Goal: Transaction & Acquisition: Book appointment/travel/reservation

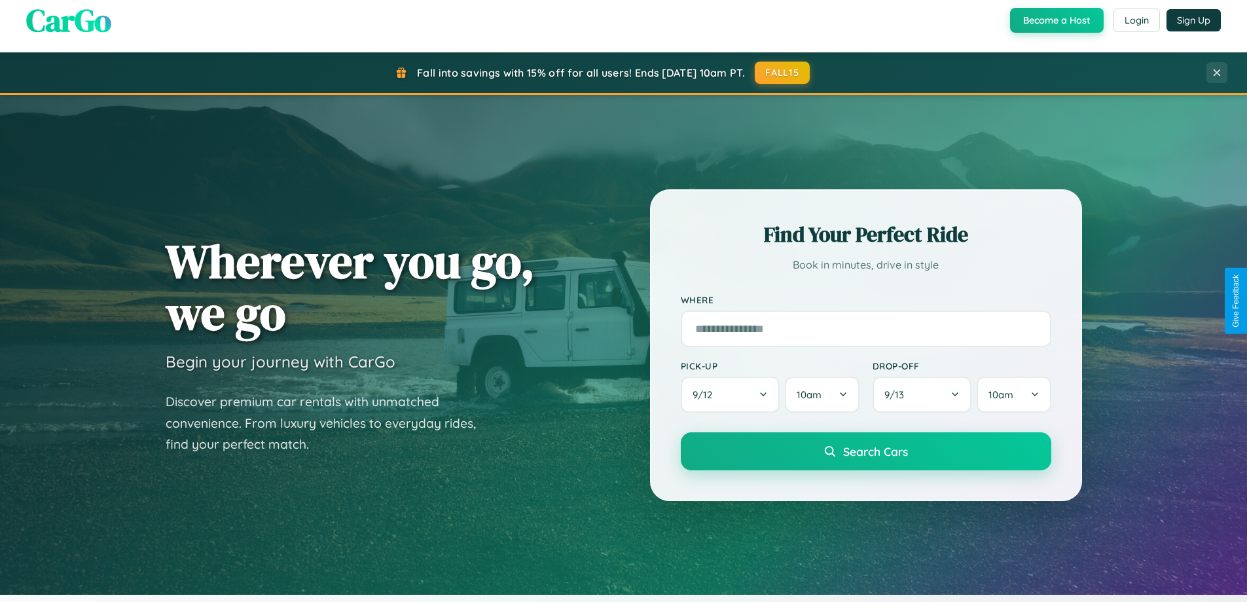
scroll to position [2519, 0]
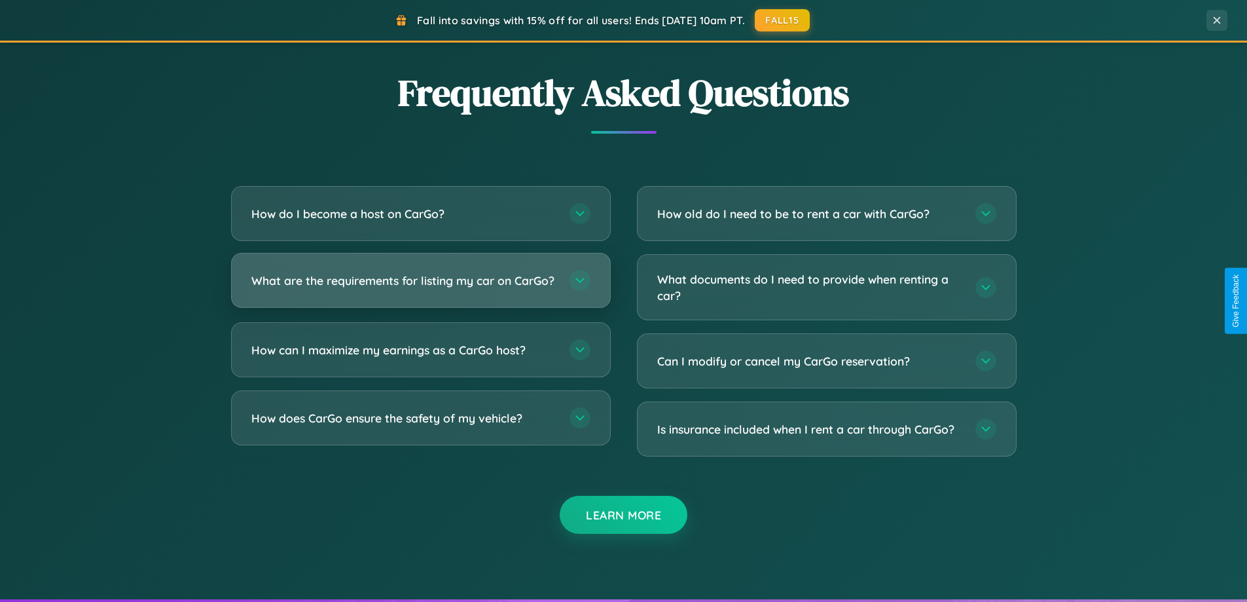
click at [420, 285] on h3 "What are the requirements for listing my car on CarGo?" at bounding box center [403, 280] width 305 height 16
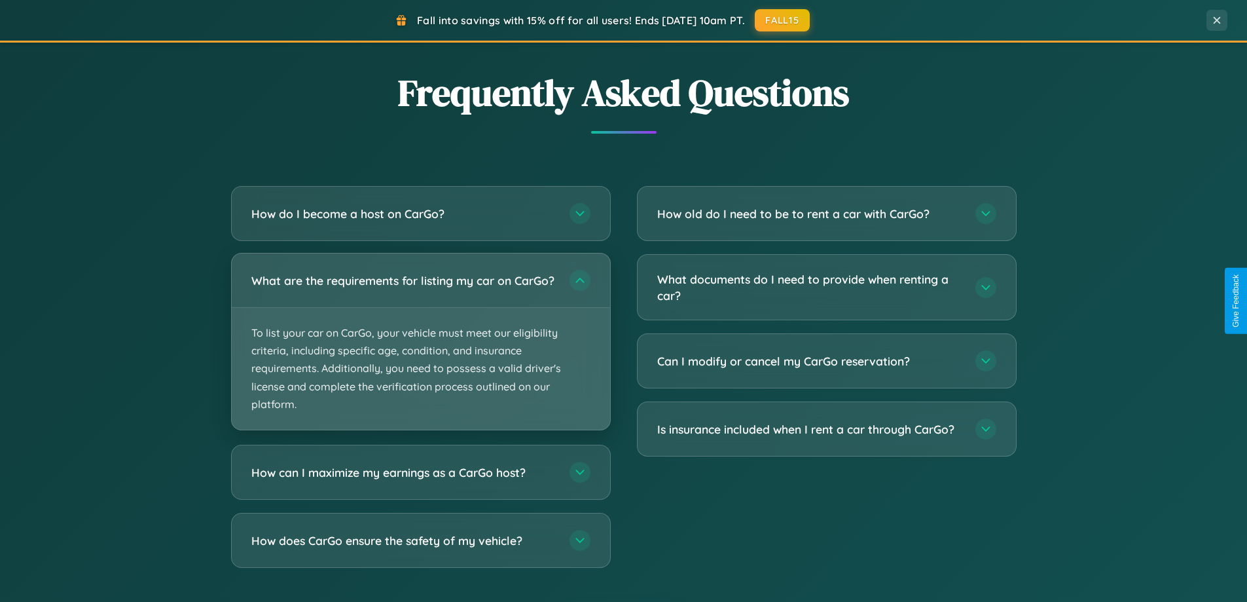
click at [420, 347] on p "To list your car on CarGo, your vehicle must meet our eligibility criteria, inc…" at bounding box center [421, 369] width 378 height 122
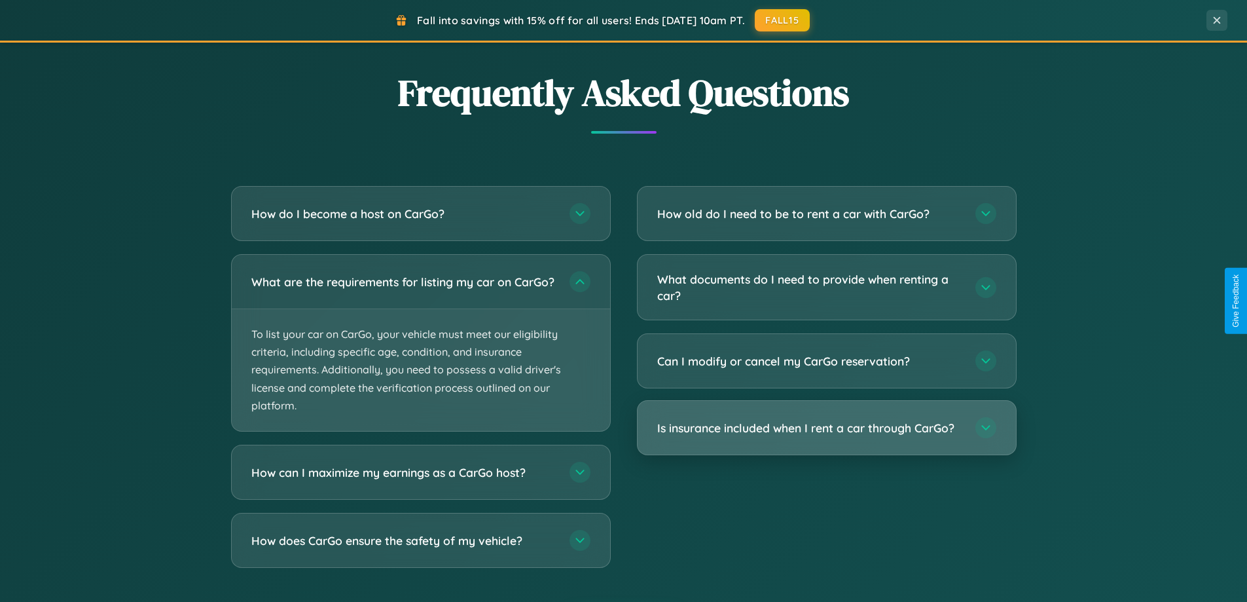
click at [826, 428] on h3 "Is insurance included when I rent a car through CarGo?" at bounding box center [809, 428] width 305 height 16
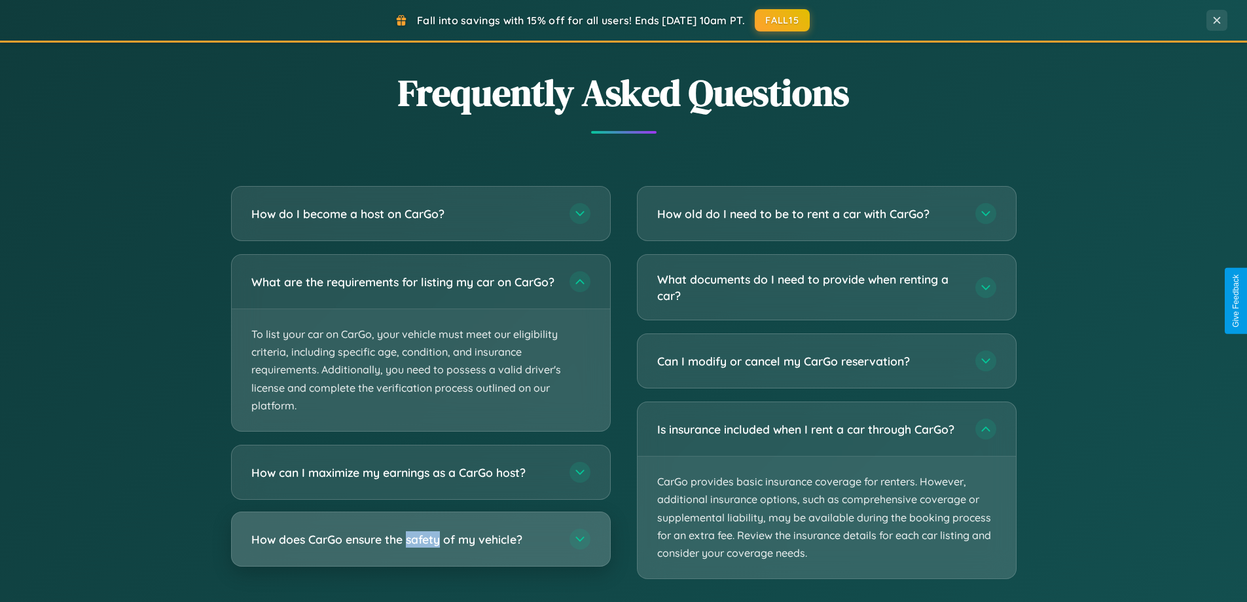
click at [420, 547] on h3 "How does CarGo ensure the safety of my vehicle?" at bounding box center [403, 539] width 305 height 16
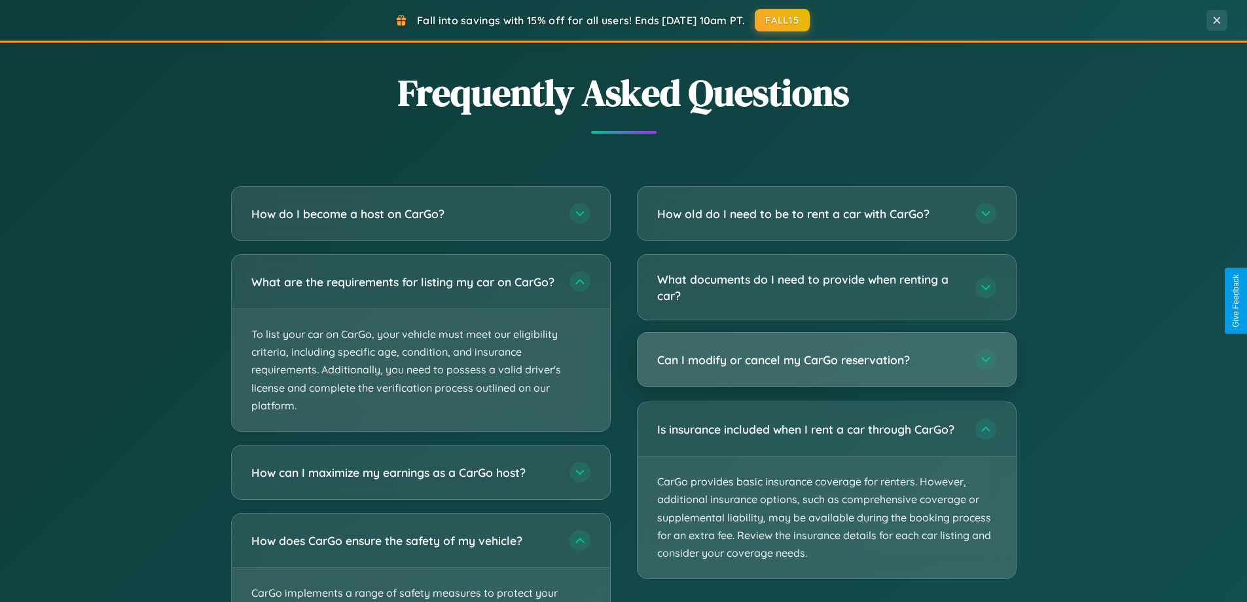
click at [826, 359] on h3 "Can I modify or cancel my CarGo reservation?" at bounding box center [809, 360] width 305 height 16
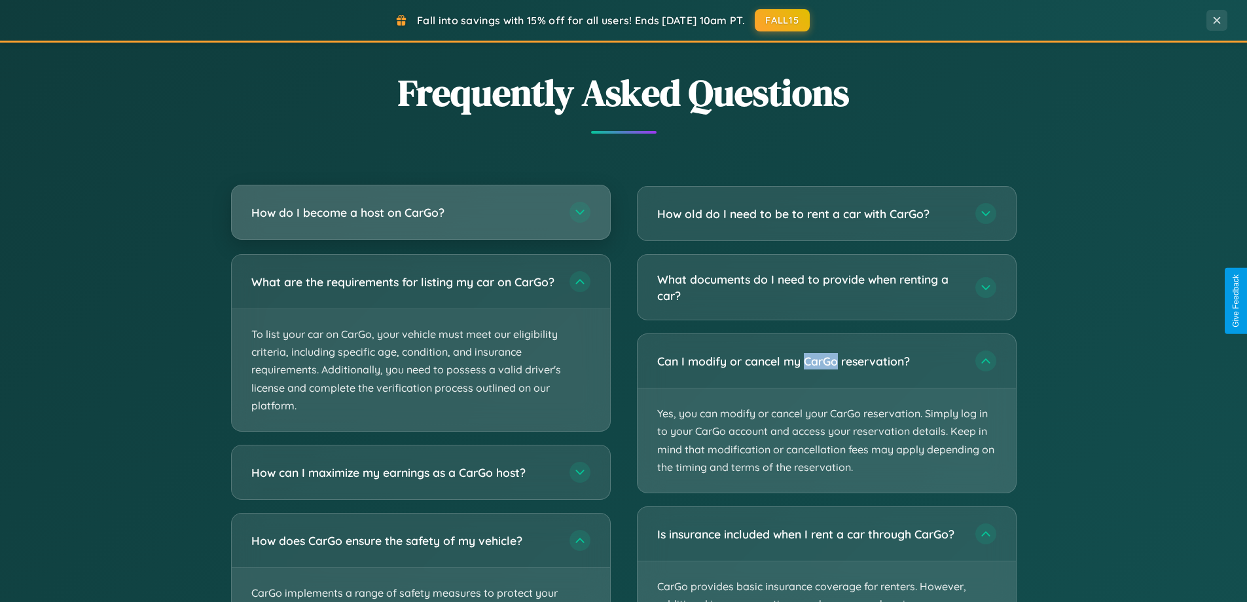
click at [420, 213] on h3 "How do I become a host on CarGo?" at bounding box center [403, 212] width 305 height 16
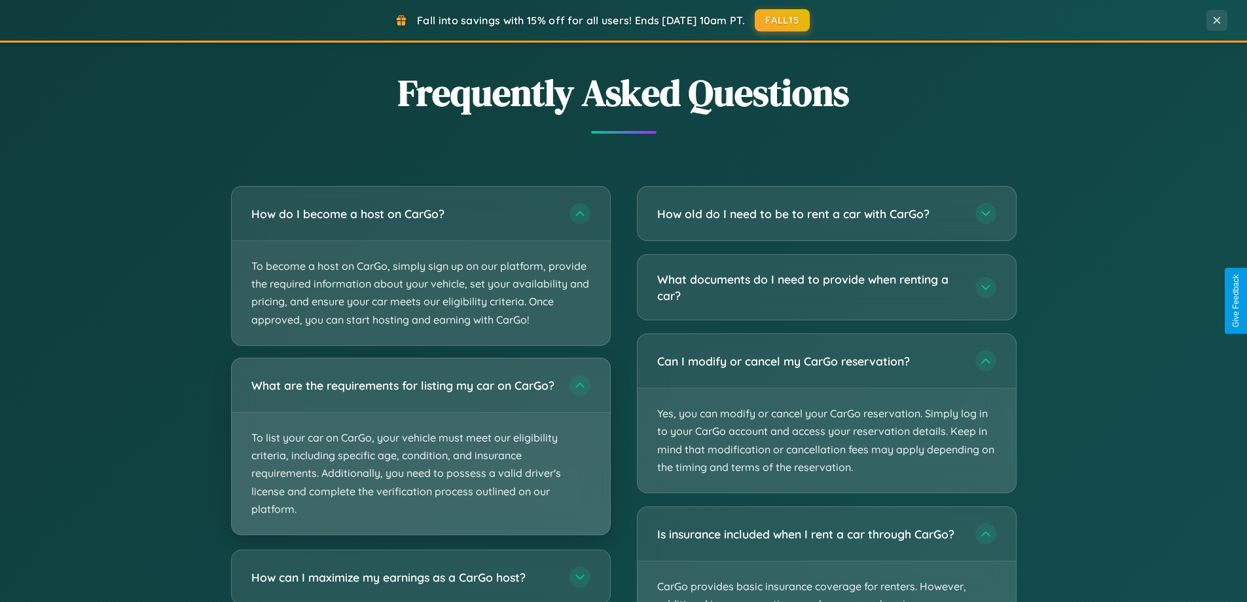
click at [420, 452] on p "To list your car on CarGo, your vehicle must meet our eligibility criteria, inc…" at bounding box center [421, 473] width 378 height 122
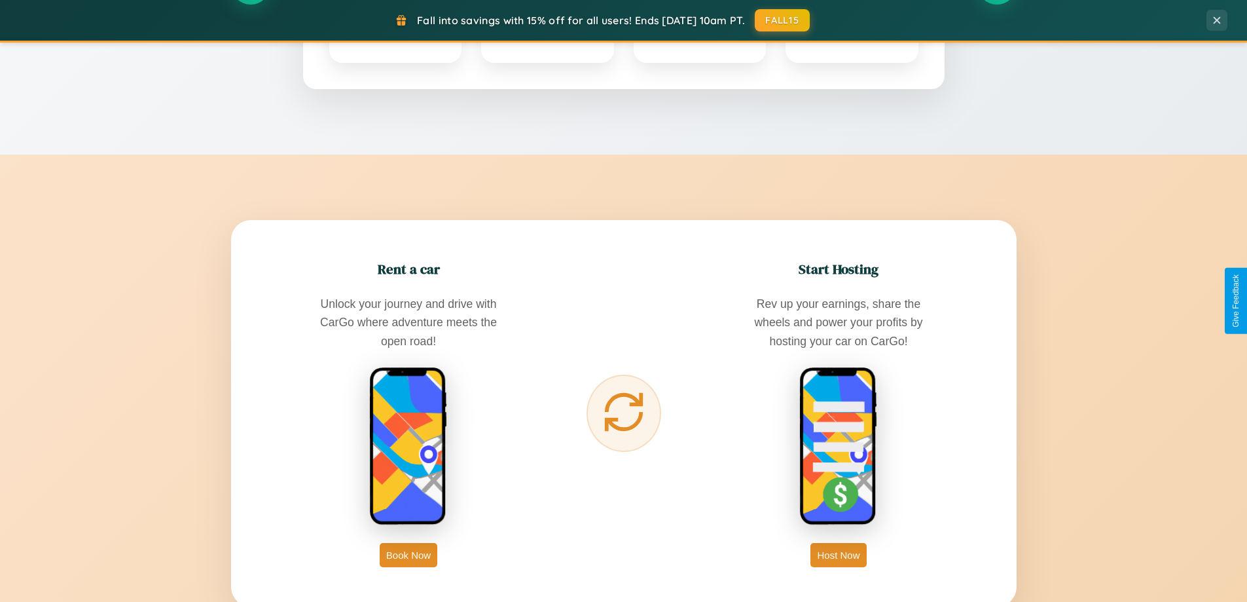
scroll to position [0, 0]
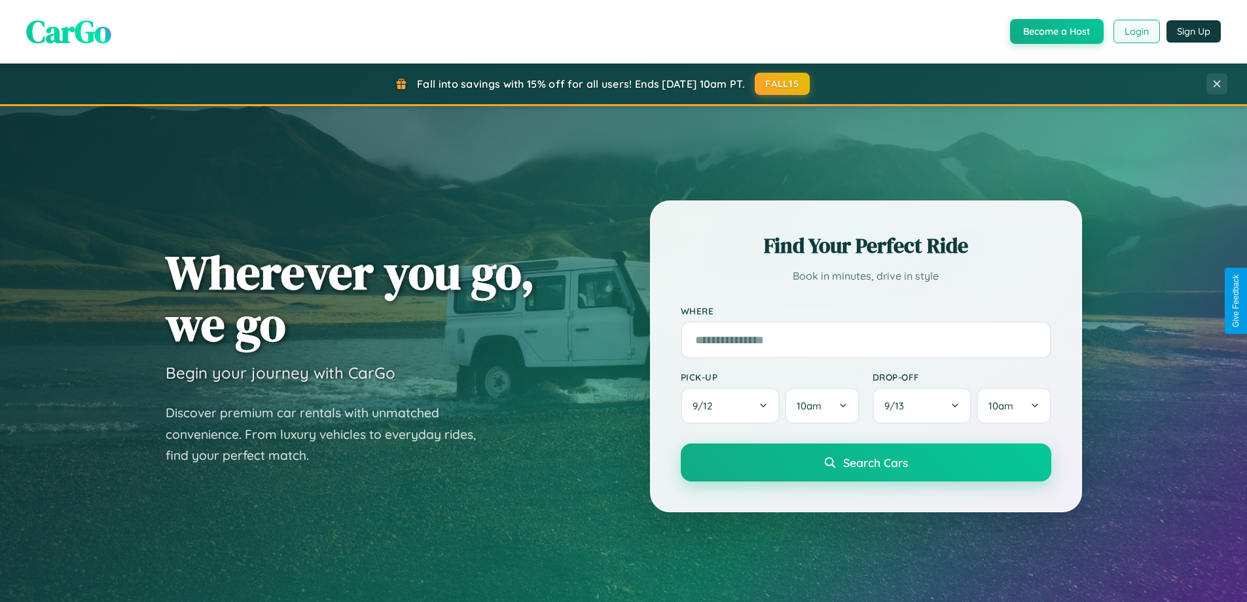
click at [1136, 31] on button "Login" at bounding box center [1137, 32] width 46 height 24
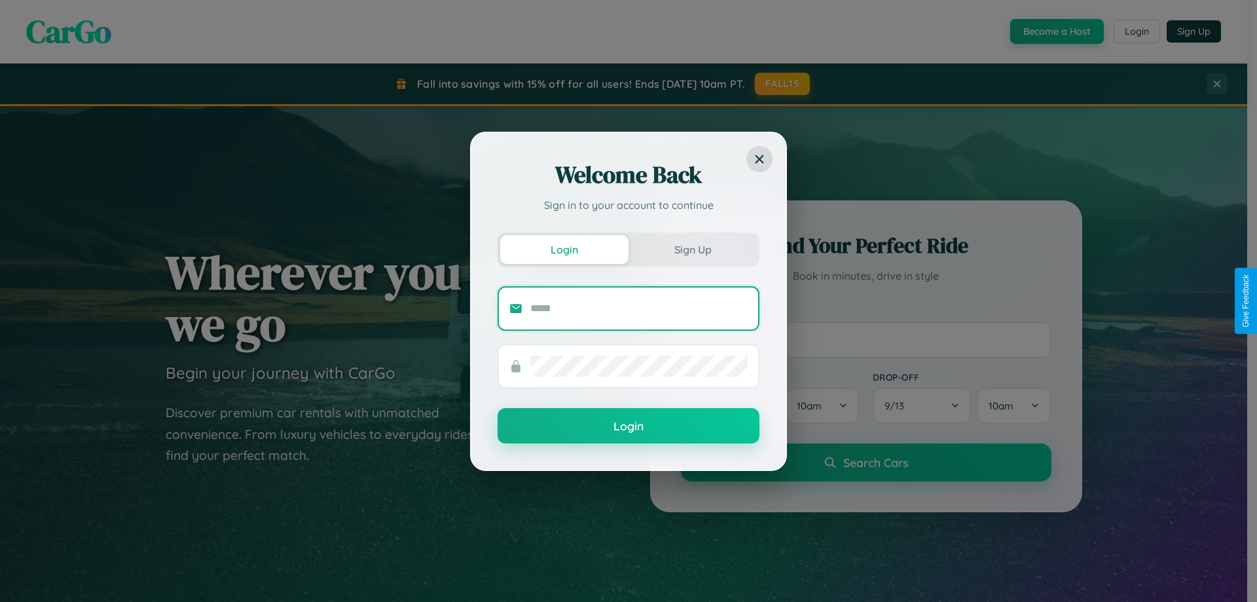
click at [639, 308] on input "text" at bounding box center [638, 308] width 217 height 21
type input "**********"
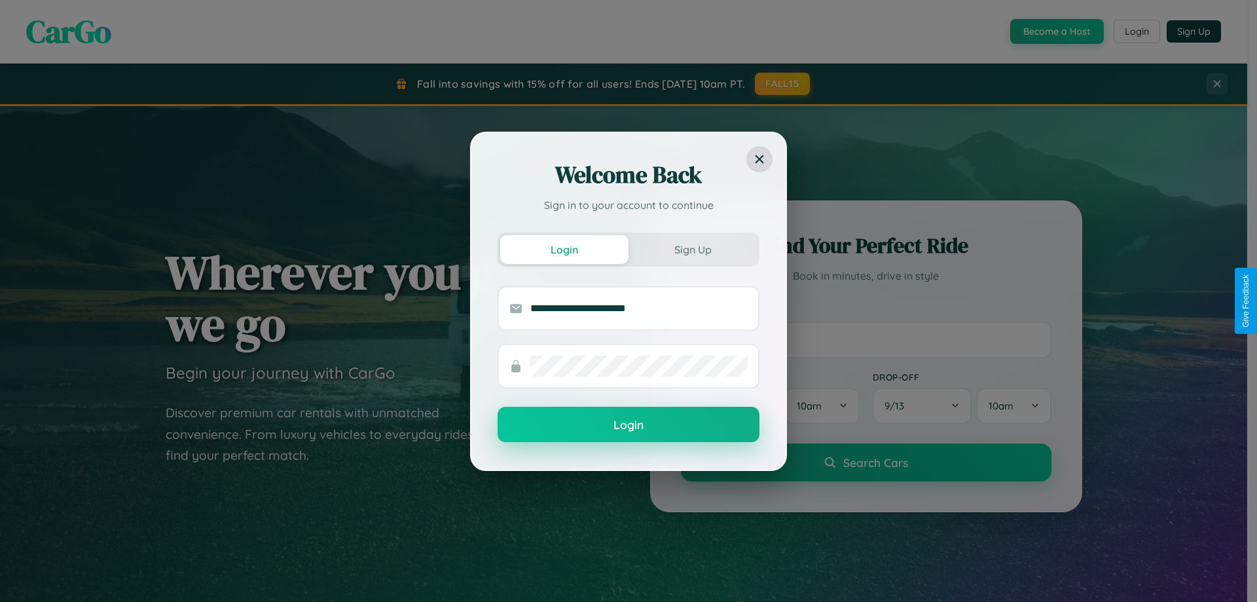
click at [629, 424] on button "Login" at bounding box center [629, 424] width 262 height 35
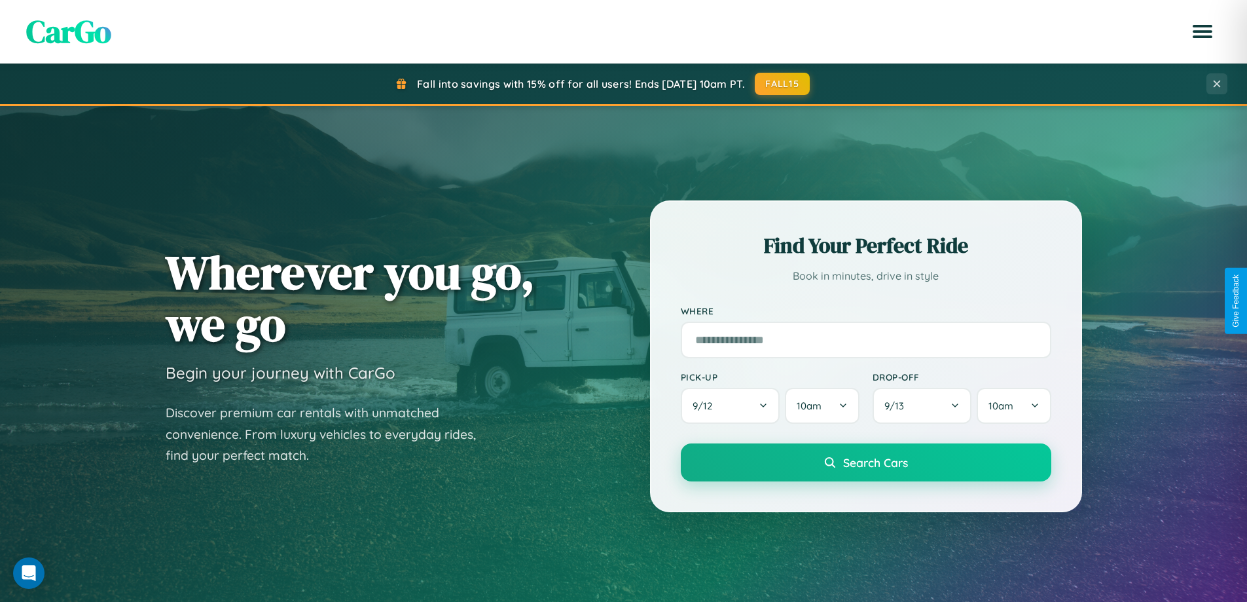
scroll to position [901, 0]
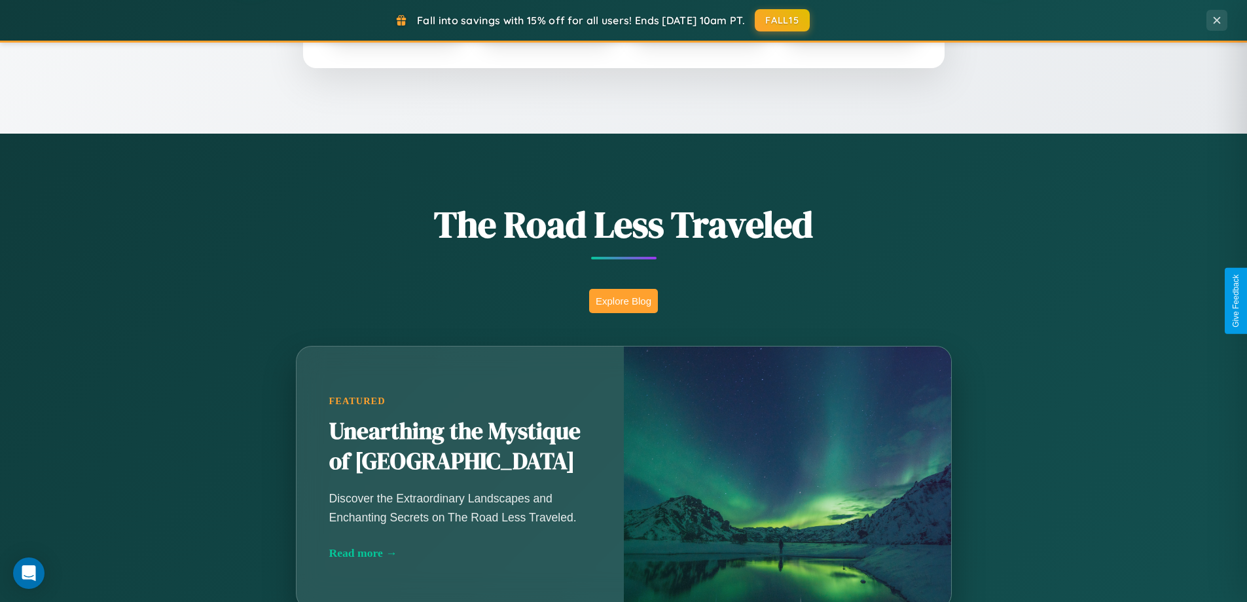
click at [623, 301] on button "Explore Blog" at bounding box center [623, 301] width 69 height 24
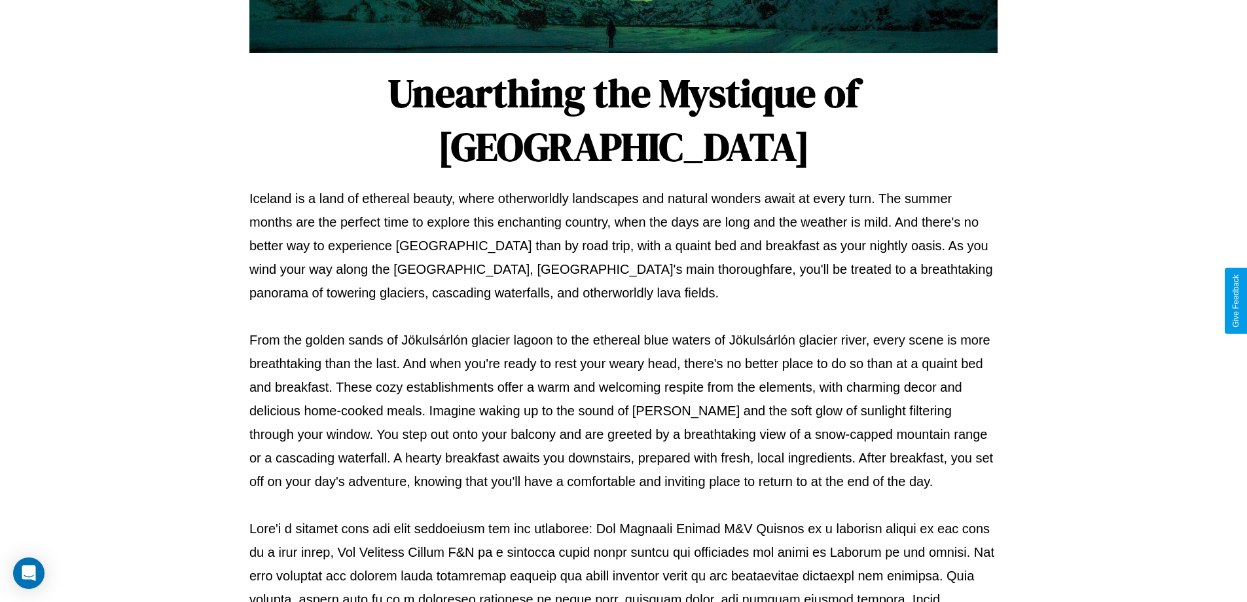
scroll to position [424, 0]
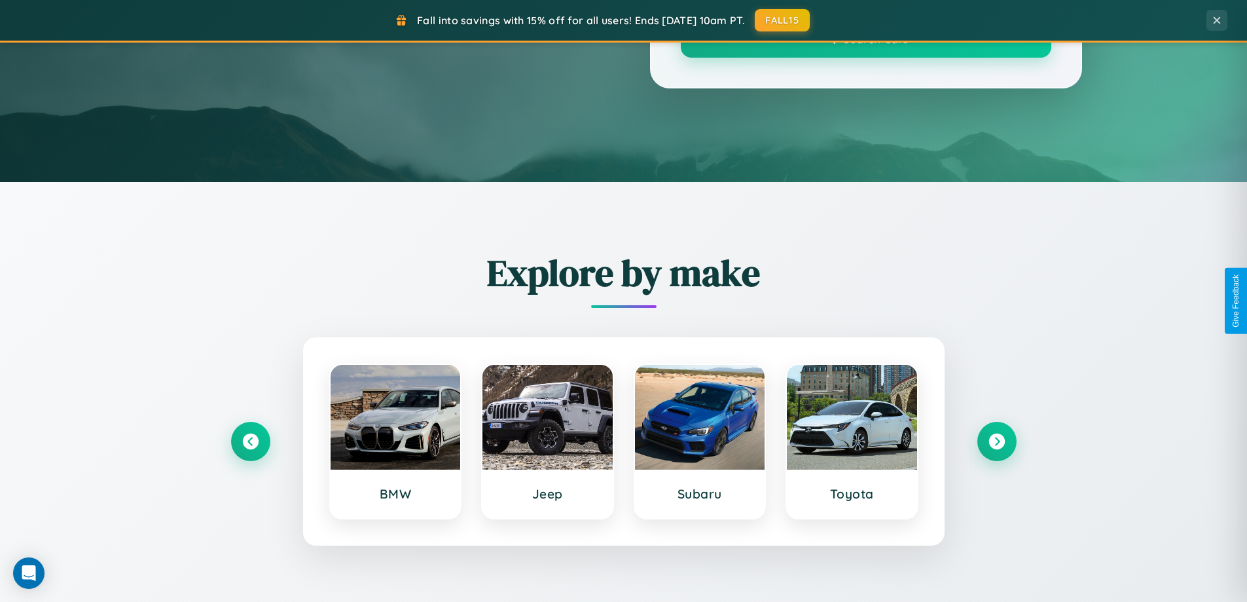
scroll to position [901, 0]
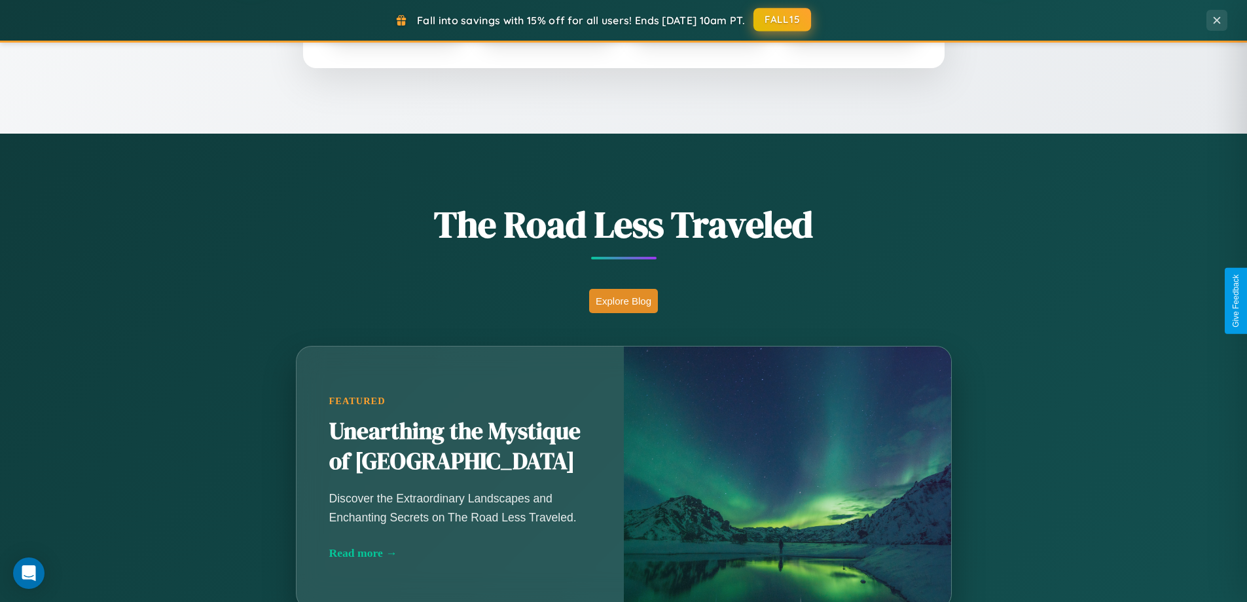
click at [783, 20] on button "FALL15" at bounding box center [783, 20] width 58 height 24
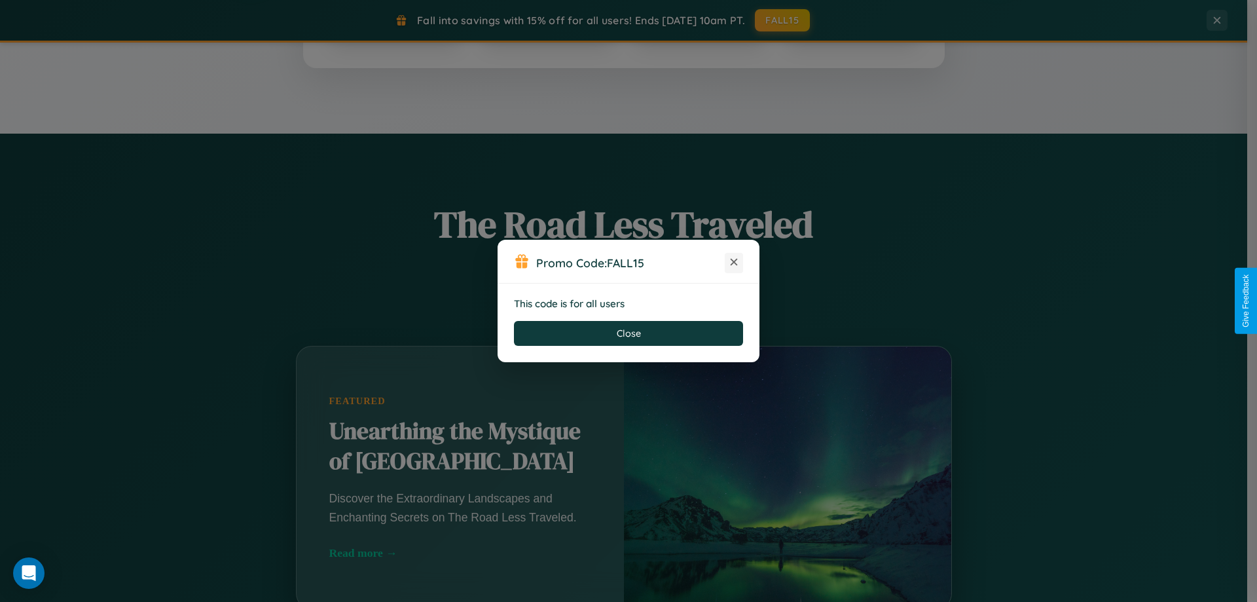
click at [734, 263] on icon at bounding box center [733, 261] width 13 height 13
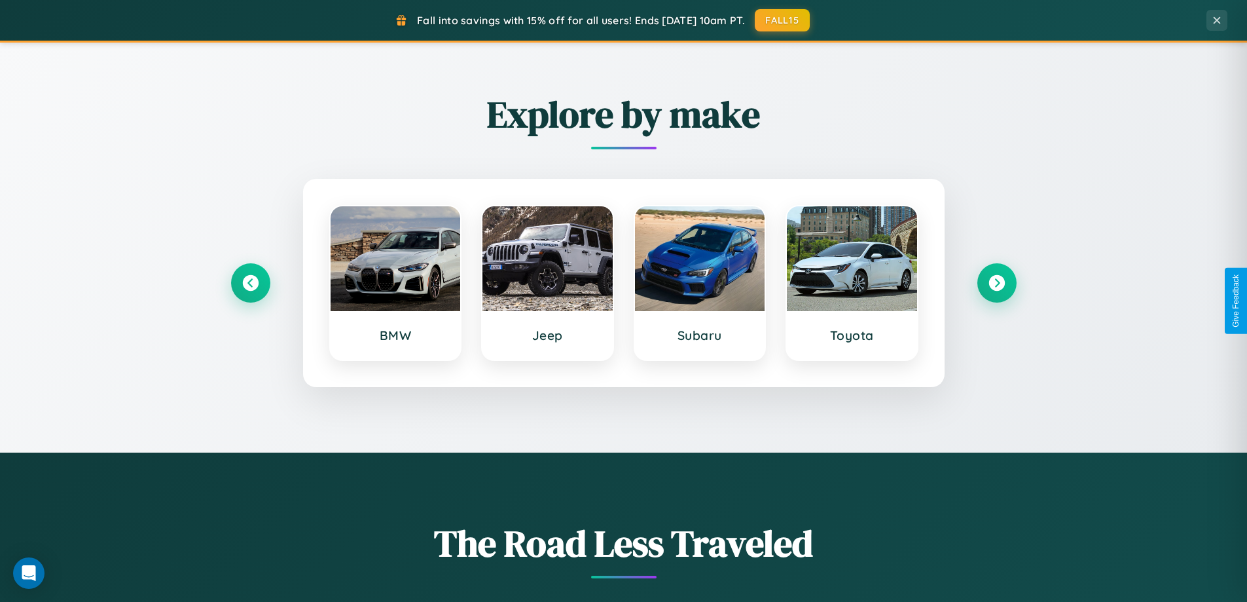
scroll to position [564, 0]
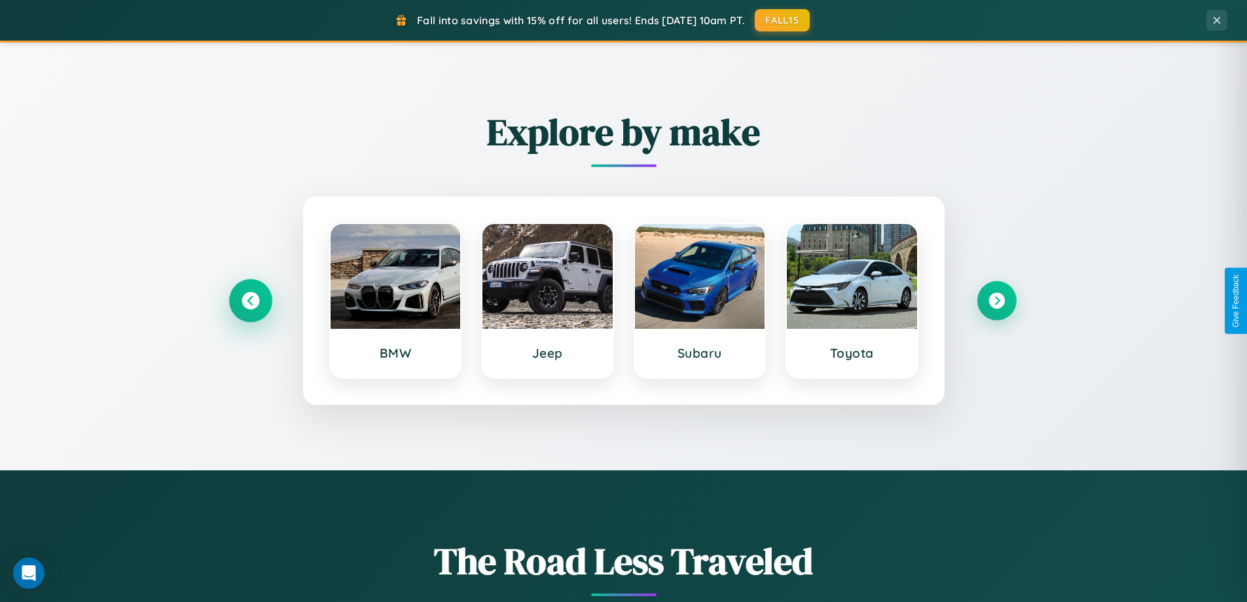
click at [250, 301] on icon at bounding box center [251, 301] width 18 height 18
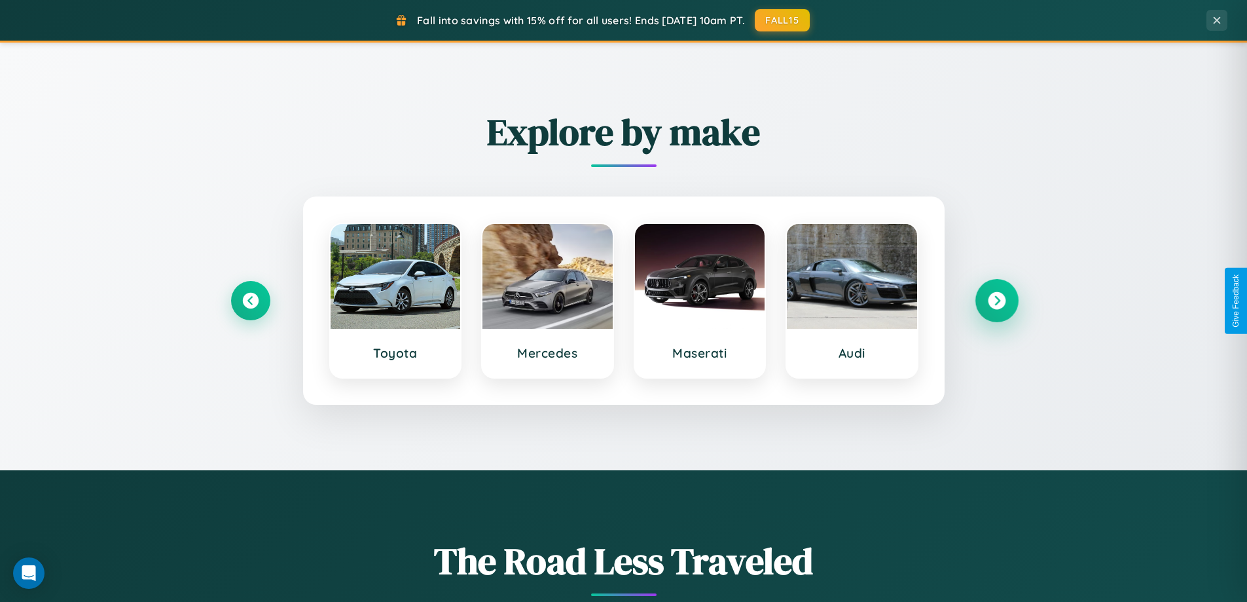
click at [997, 301] on icon at bounding box center [997, 301] width 18 height 18
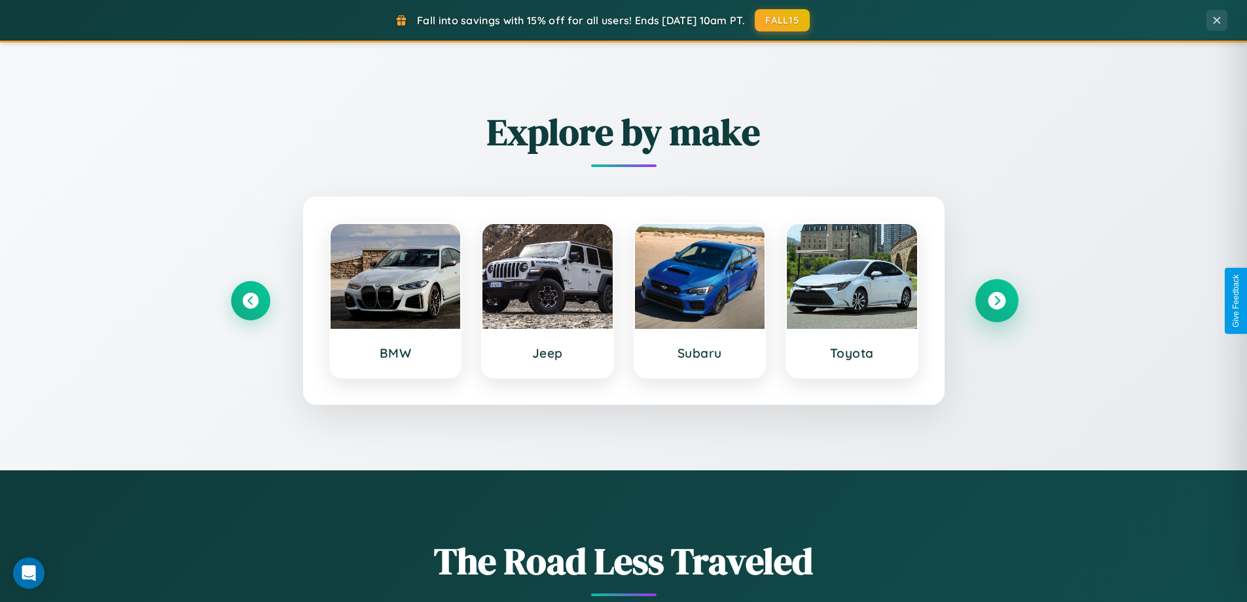
click at [997, 301] on icon at bounding box center [997, 301] width 18 height 18
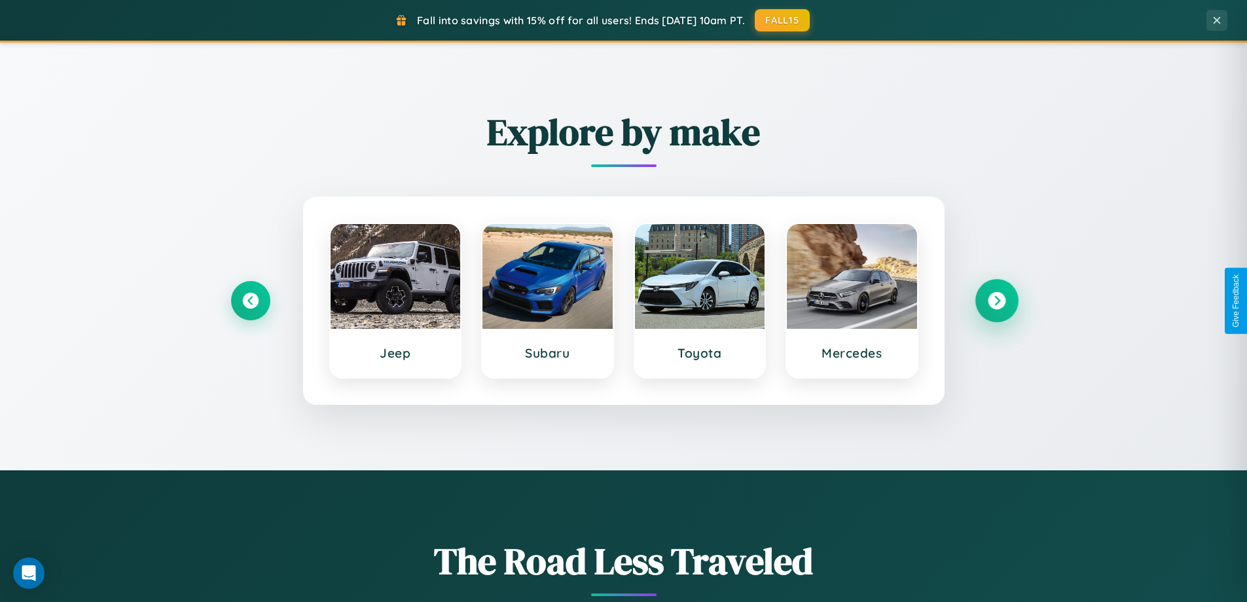
click at [997, 301] on icon at bounding box center [997, 301] width 18 height 18
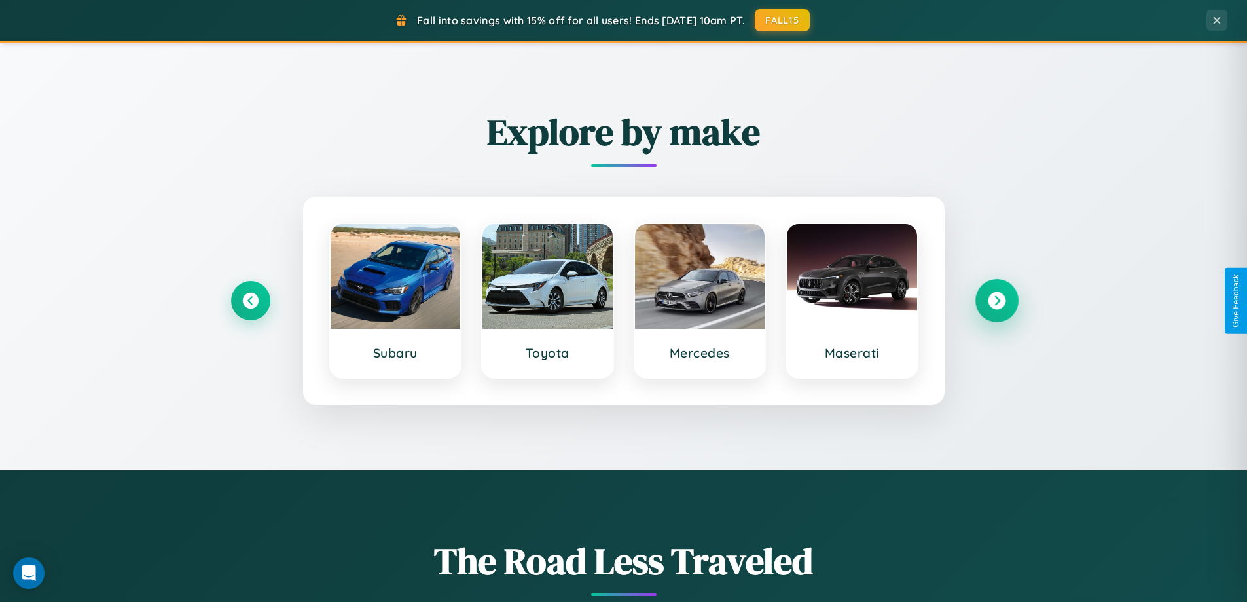
click at [997, 301] on icon at bounding box center [997, 301] width 18 height 18
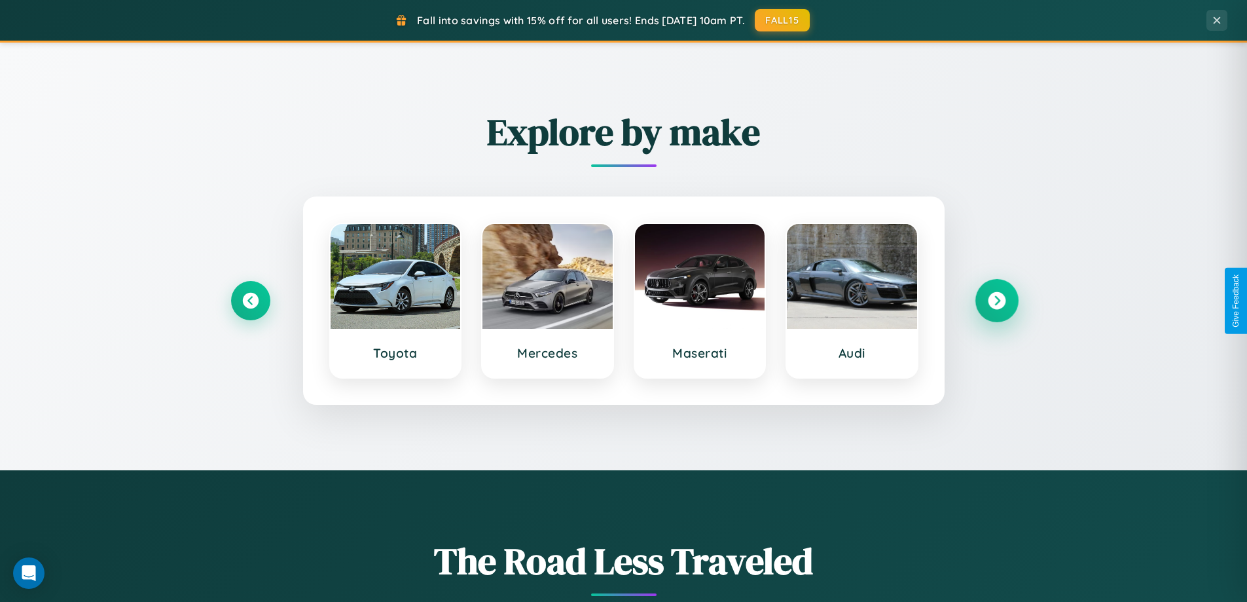
scroll to position [39, 0]
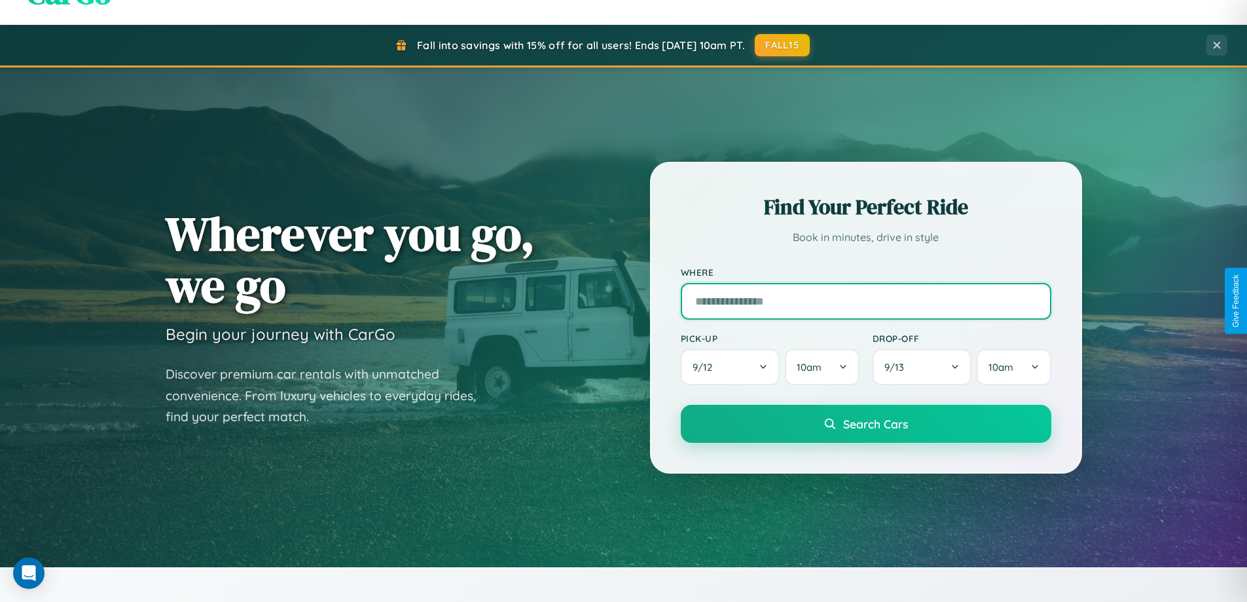
click at [866, 301] on input "text" at bounding box center [866, 301] width 371 height 37
type input "********"
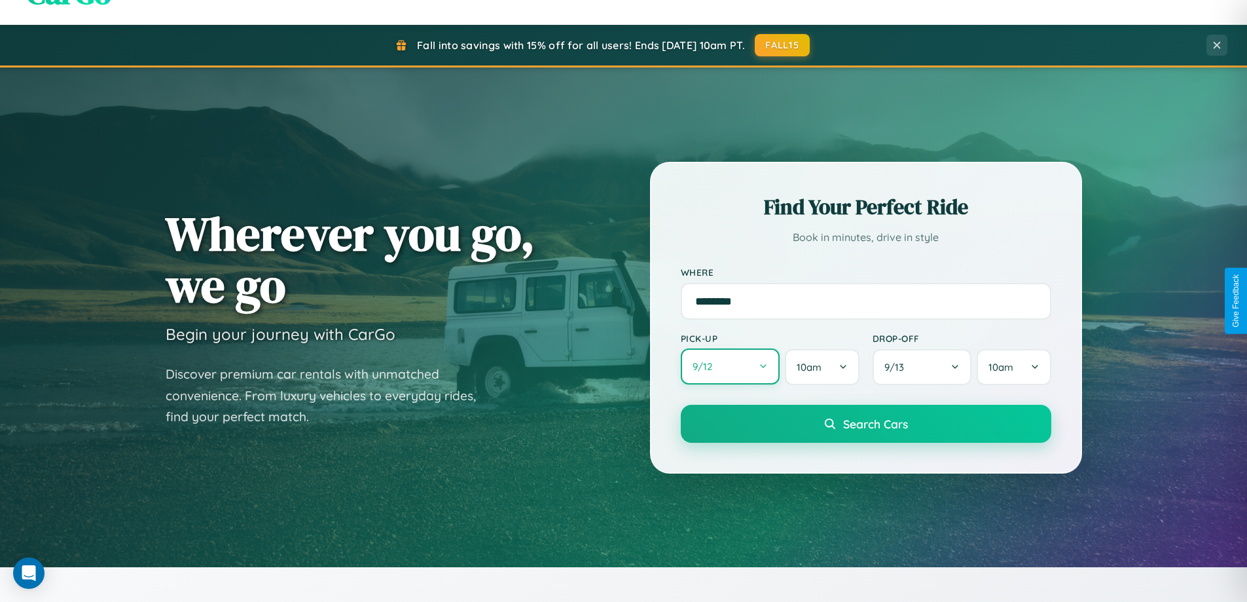
click at [730, 367] on button "9 / 12" at bounding box center [731, 366] width 100 height 36
select select "*"
select select "****"
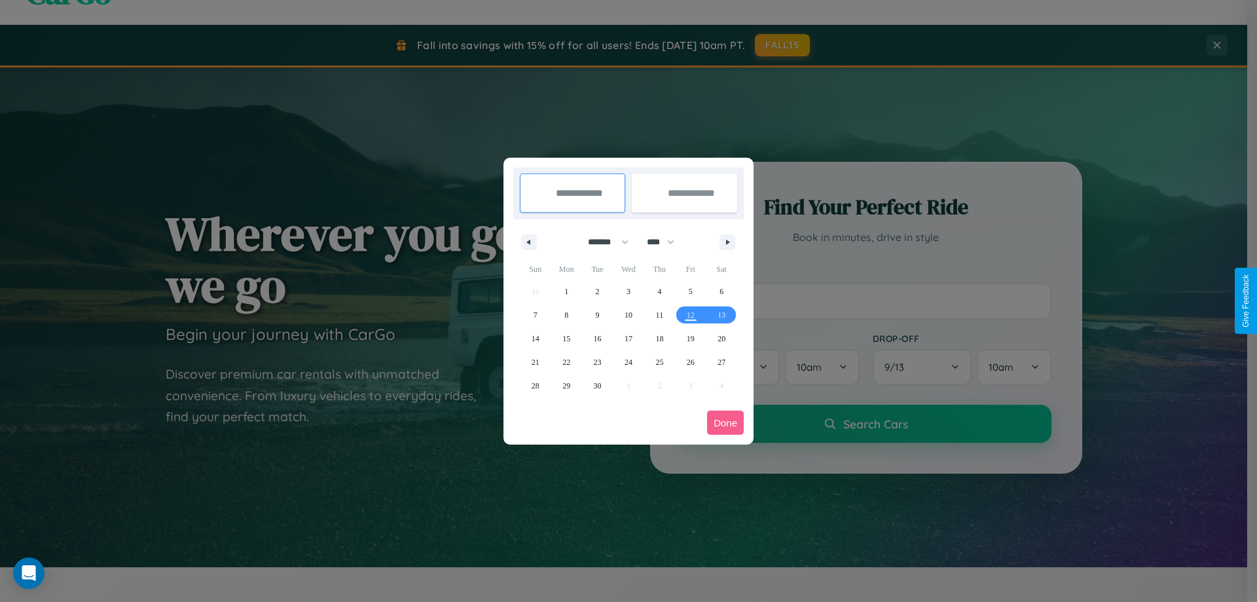
drag, startPoint x: 602, startPoint y: 242, endPoint x: 629, endPoint y: 263, distance: 33.5
click at [602, 242] on select "******* ******** ***** ***** *** **** **** ****** ********* ******* ******** **…" at bounding box center [606, 242] width 56 height 22
select select "*"
click at [690, 314] on span "10" at bounding box center [691, 315] width 8 height 24
type input "**********"
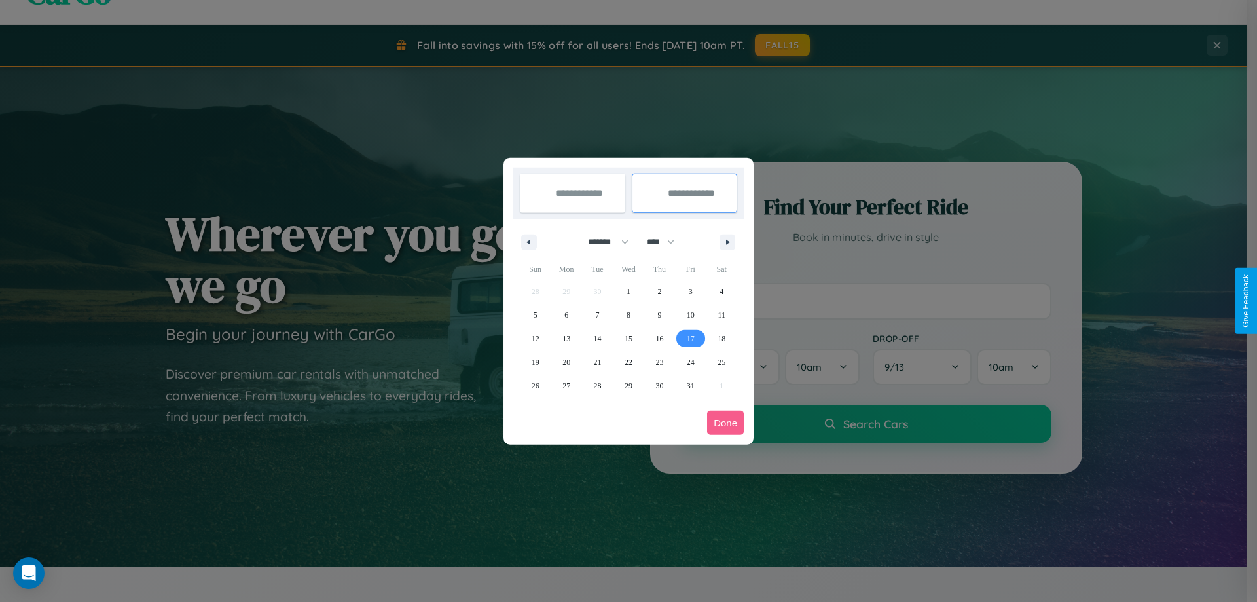
click at [690, 338] on span "17" at bounding box center [691, 339] width 8 height 24
type input "**********"
click at [725, 422] on button "Done" at bounding box center [725, 423] width 37 height 24
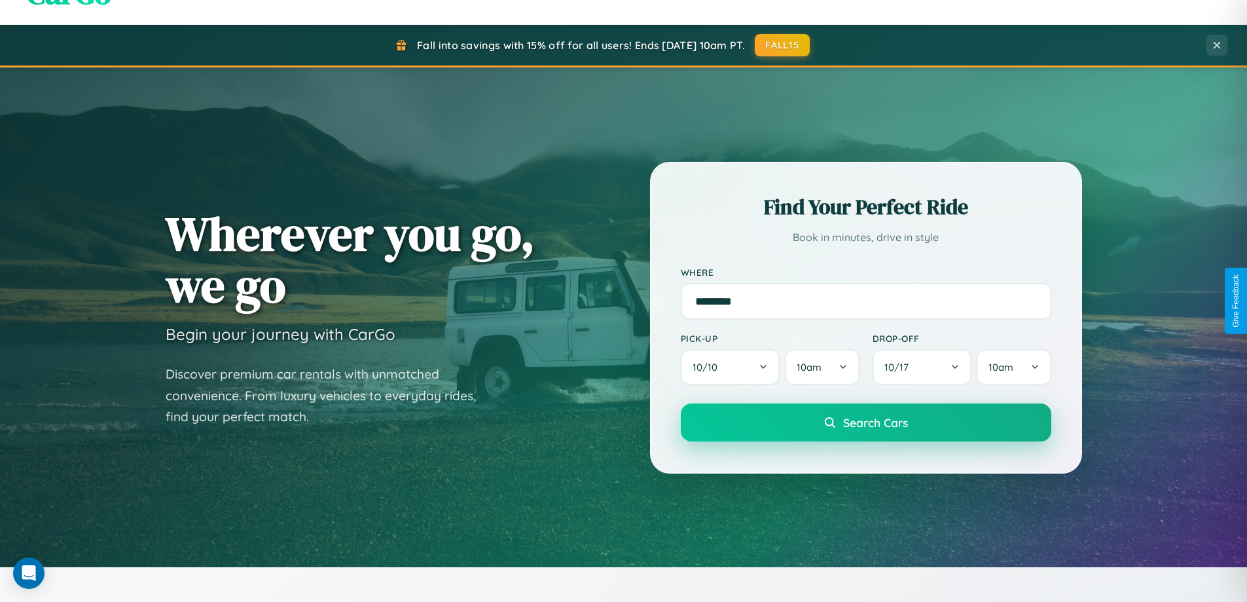
click at [866, 422] on span "Search Cars" at bounding box center [875, 422] width 65 height 14
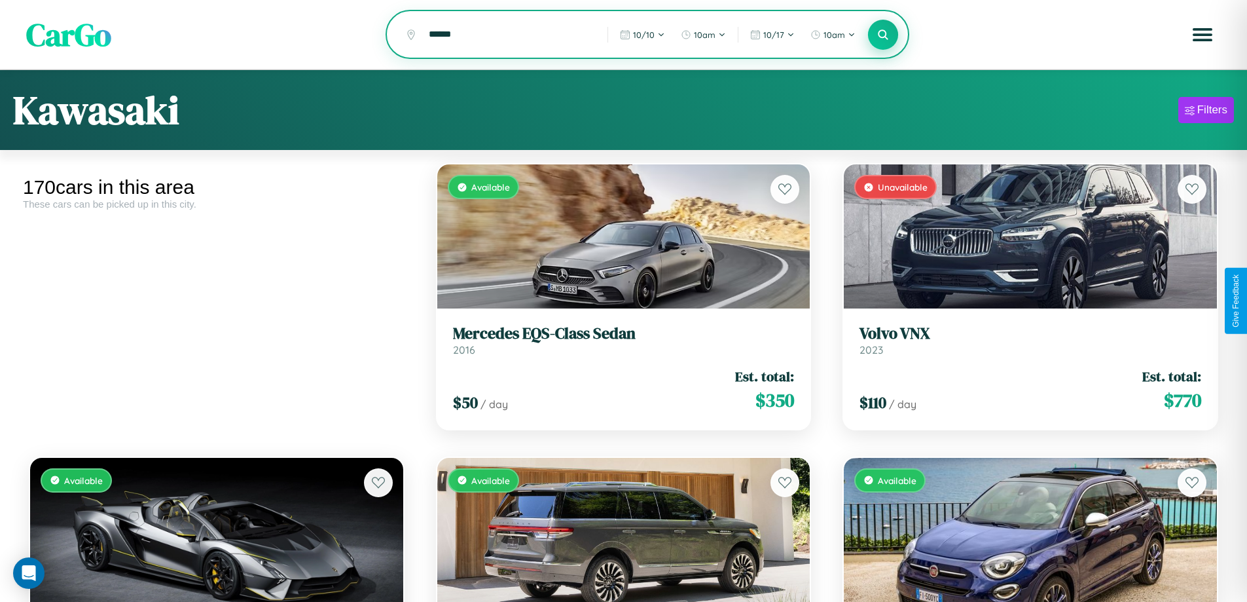
click at [883, 35] on icon at bounding box center [883, 34] width 12 height 12
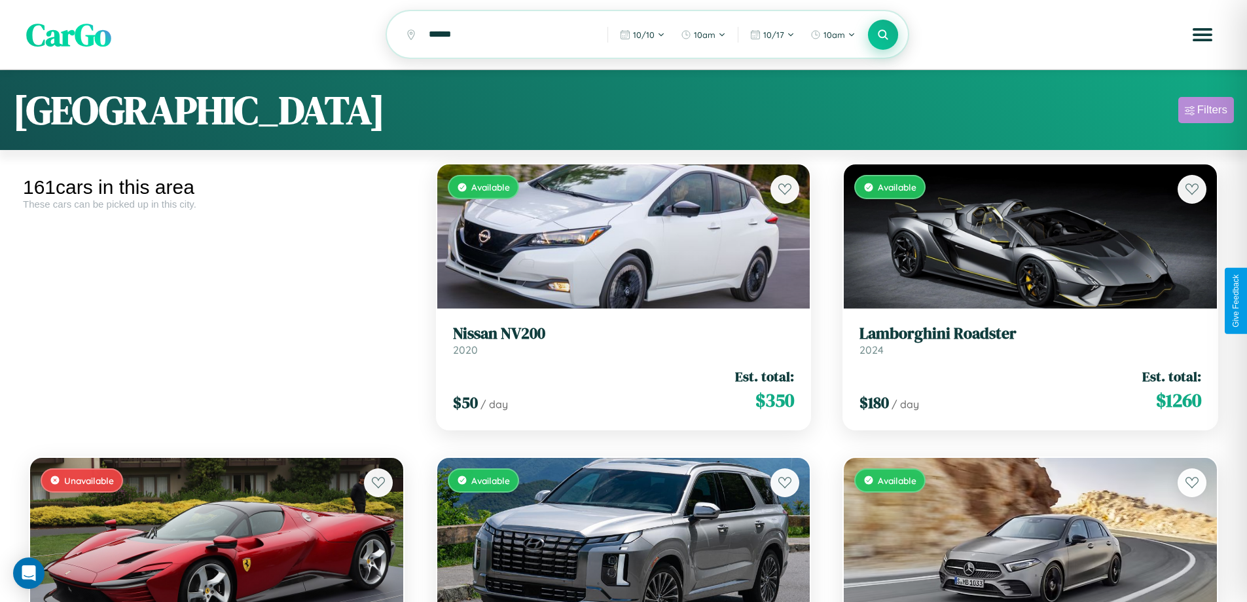
click at [1206, 112] on div "Filters" at bounding box center [1213, 109] width 30 height 13
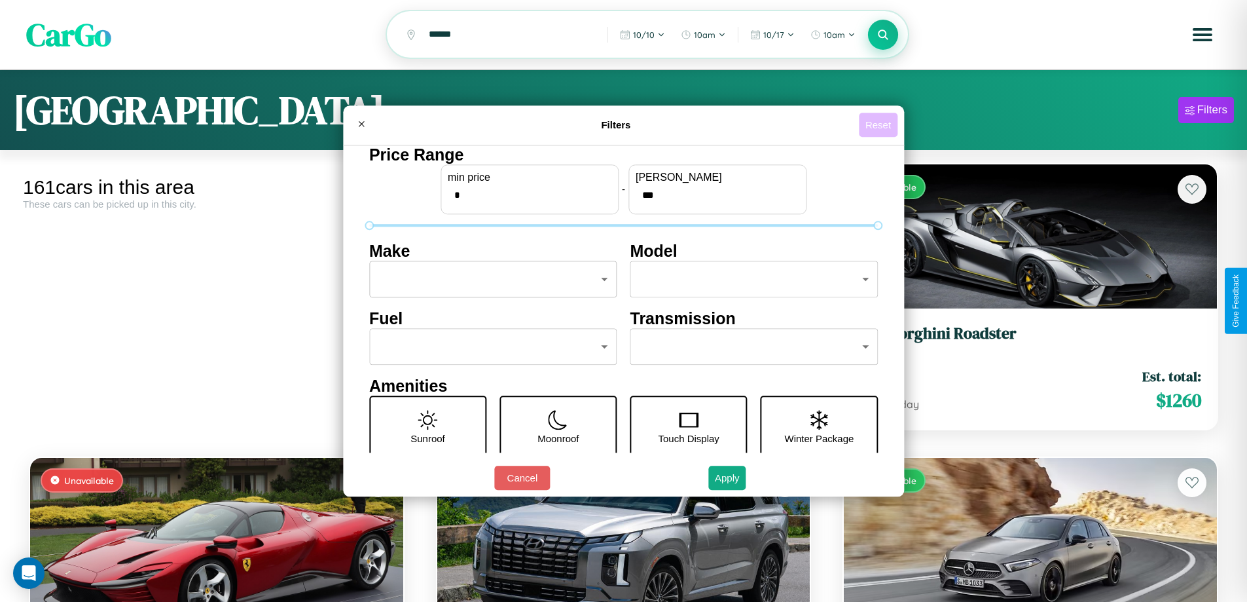
click at [880, 124] on button "Reset" at bounding box center [878, 125] width 39 height 24
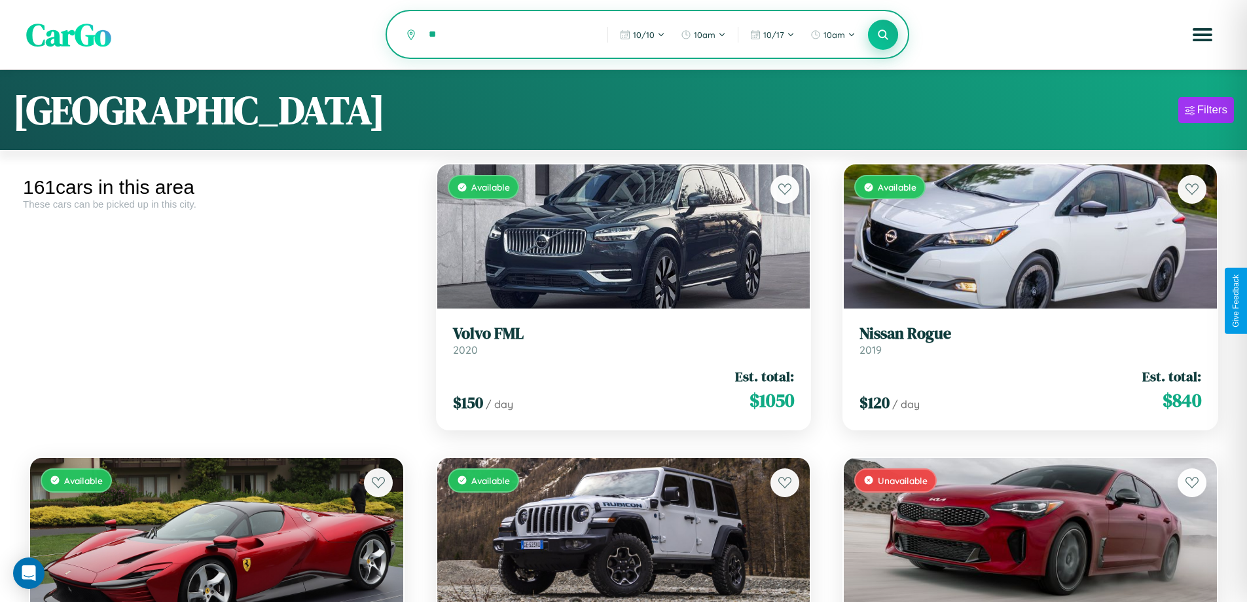
type input "*"
type input "**********"
click at [883, 35] on icon at bounding box center [883, 34] width 12 height 12
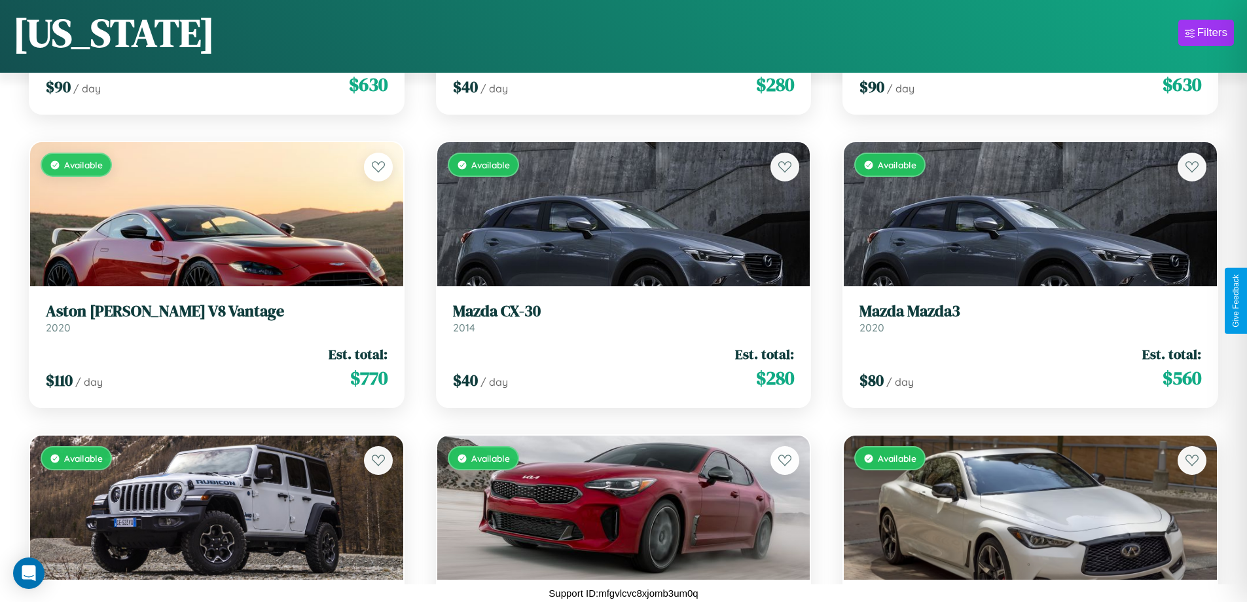
scroll to position [13378, 0]
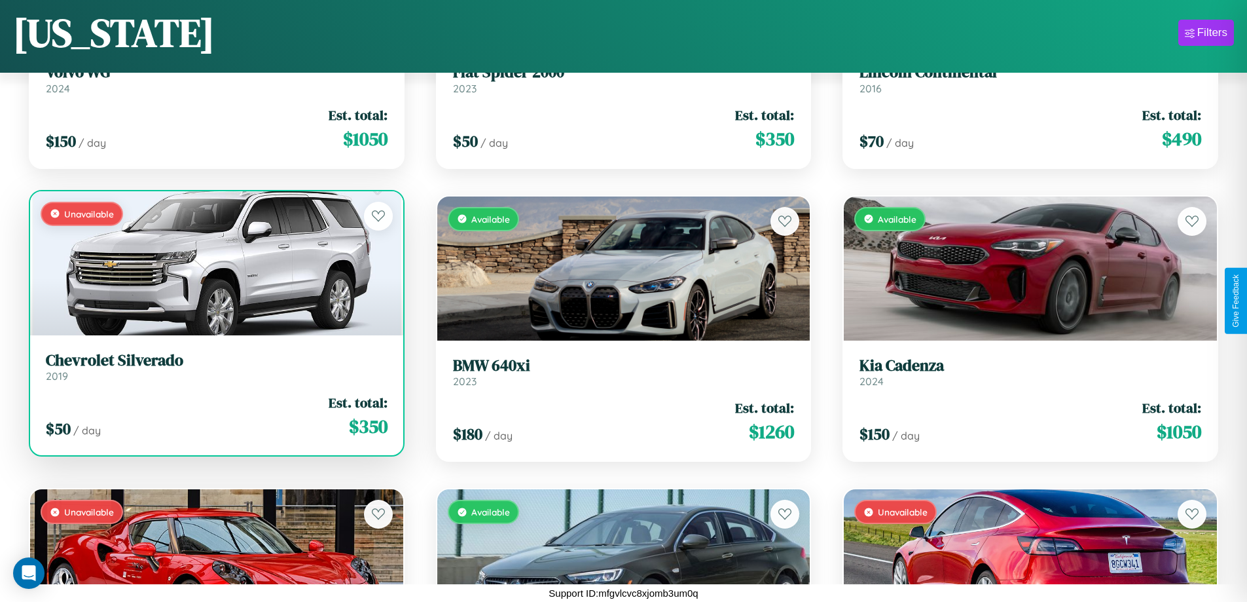
click at [215, 372] on link "Chevrolet Silverado 2019" at bounding box center [217, 367] width 342 height 32
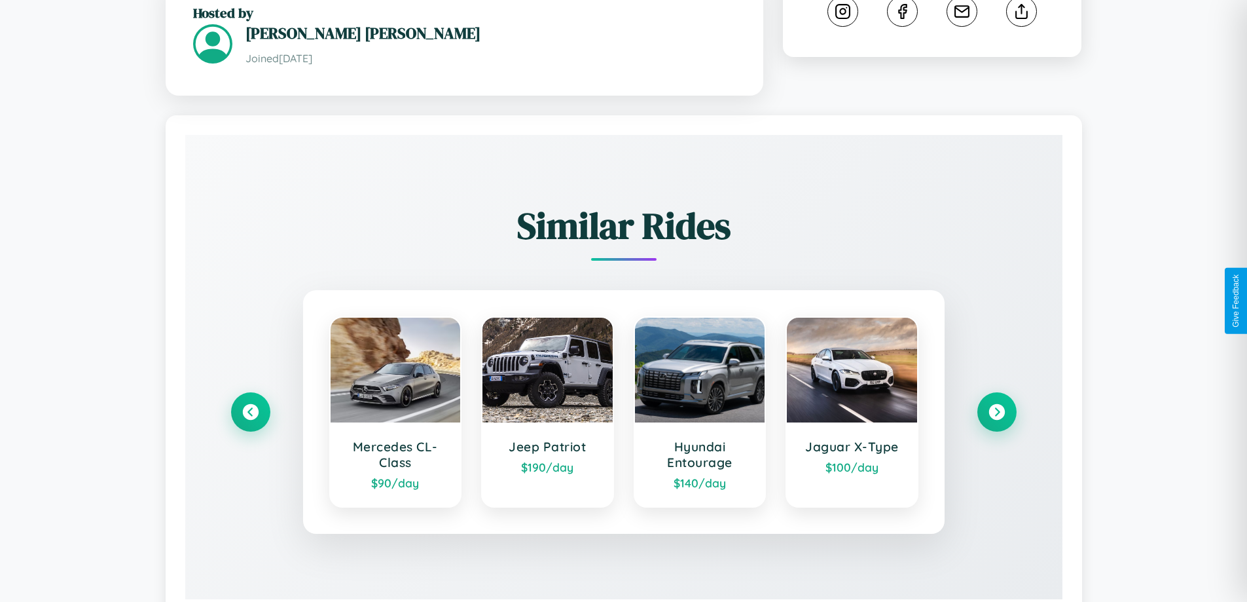
scroll to position [808, 0]
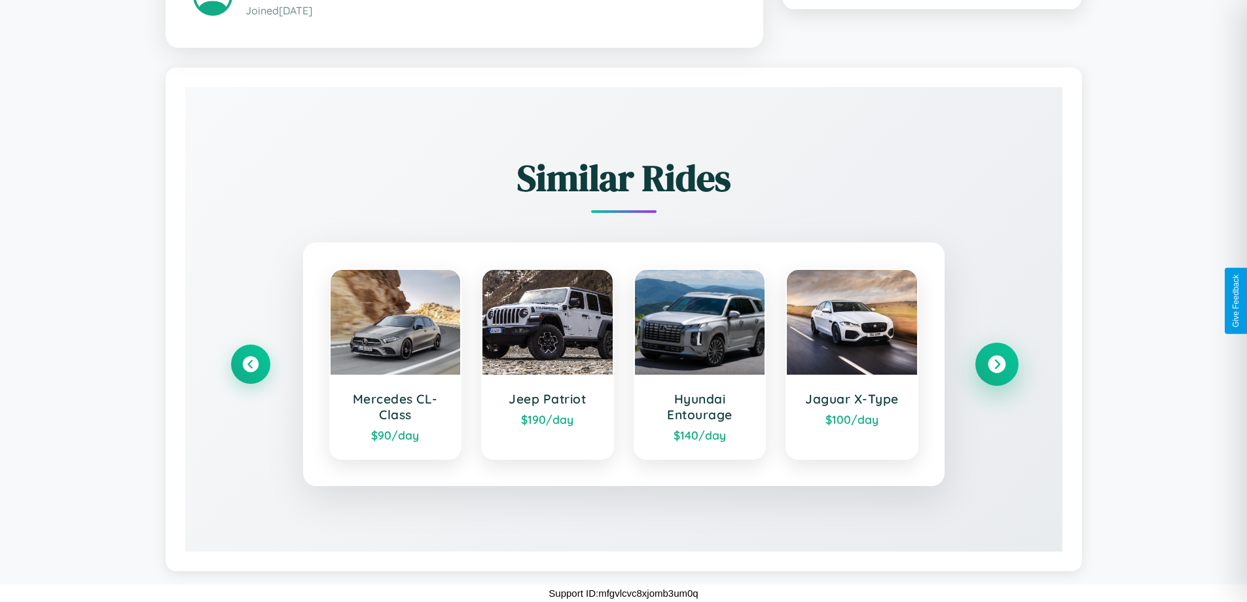
click at [997, 363] on icon at bounding box center [997, 364] width 18 height 18
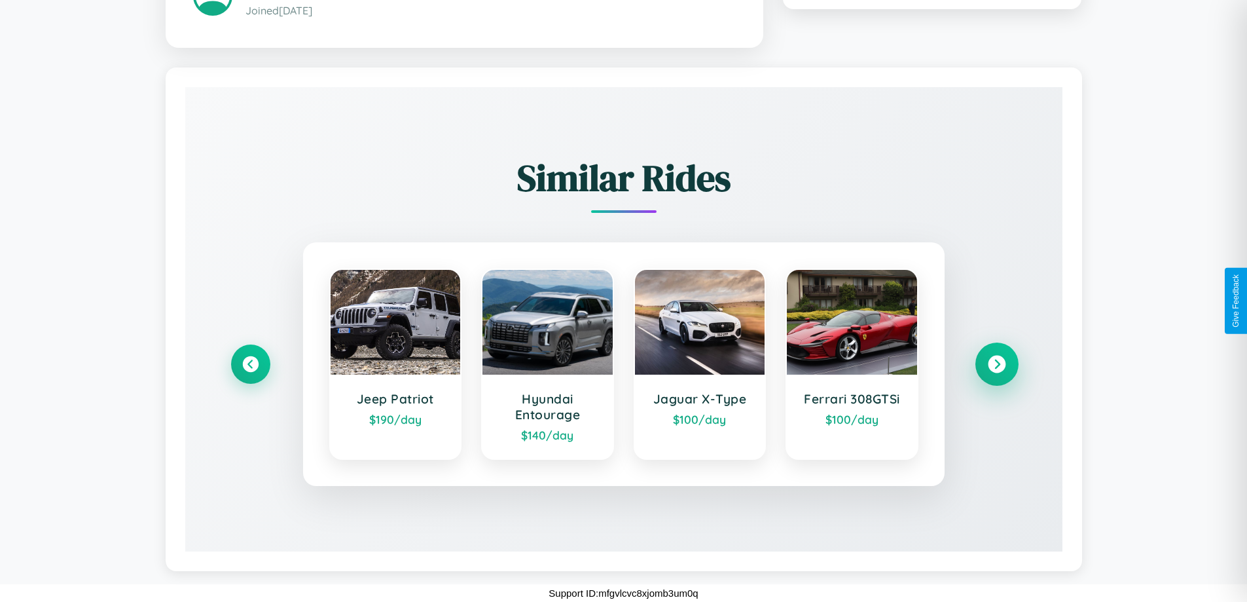
click at [997, 363] on icon at bounding box center [997, 364] width 18 height 18
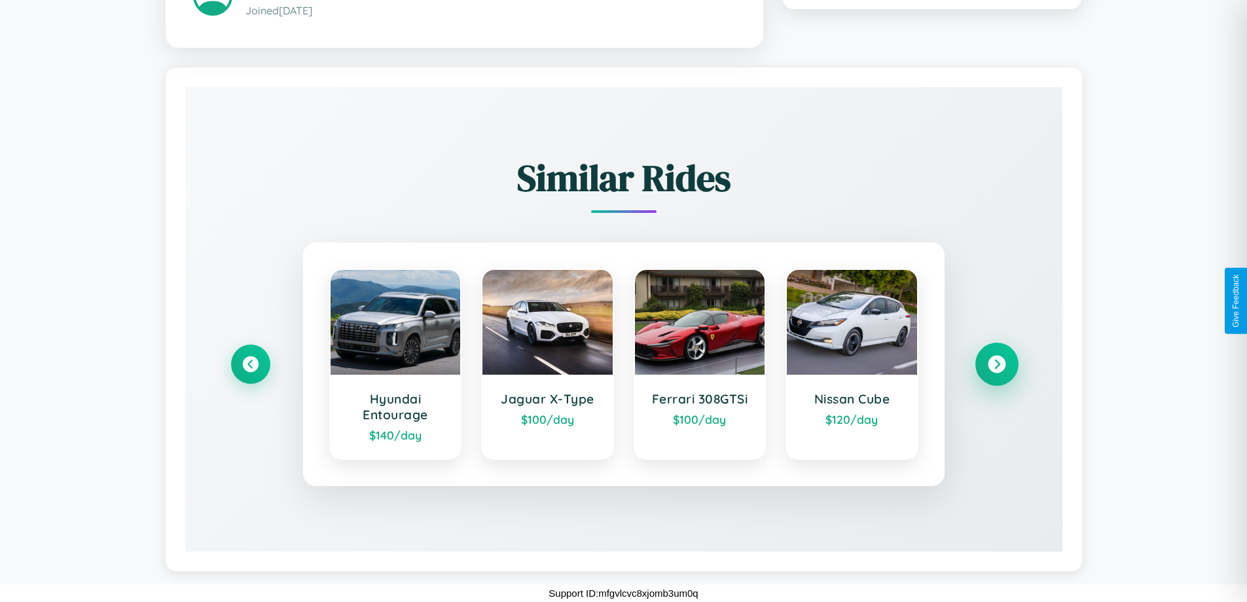
click at [997, 363] on icon at bounding box center [997, 364] width 18 height 18
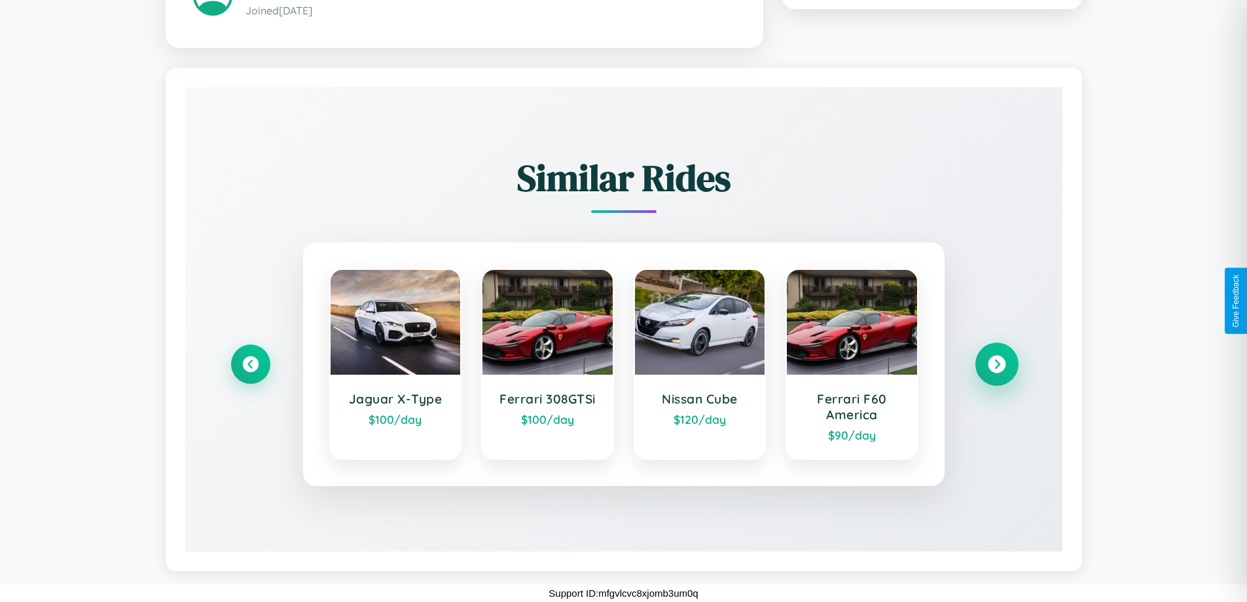
click at [997, 363] on icon at bounding box center [997, 364] width 18 height 18
